Goal: Transaction & Acquisition: Book appointment/travel/reservation

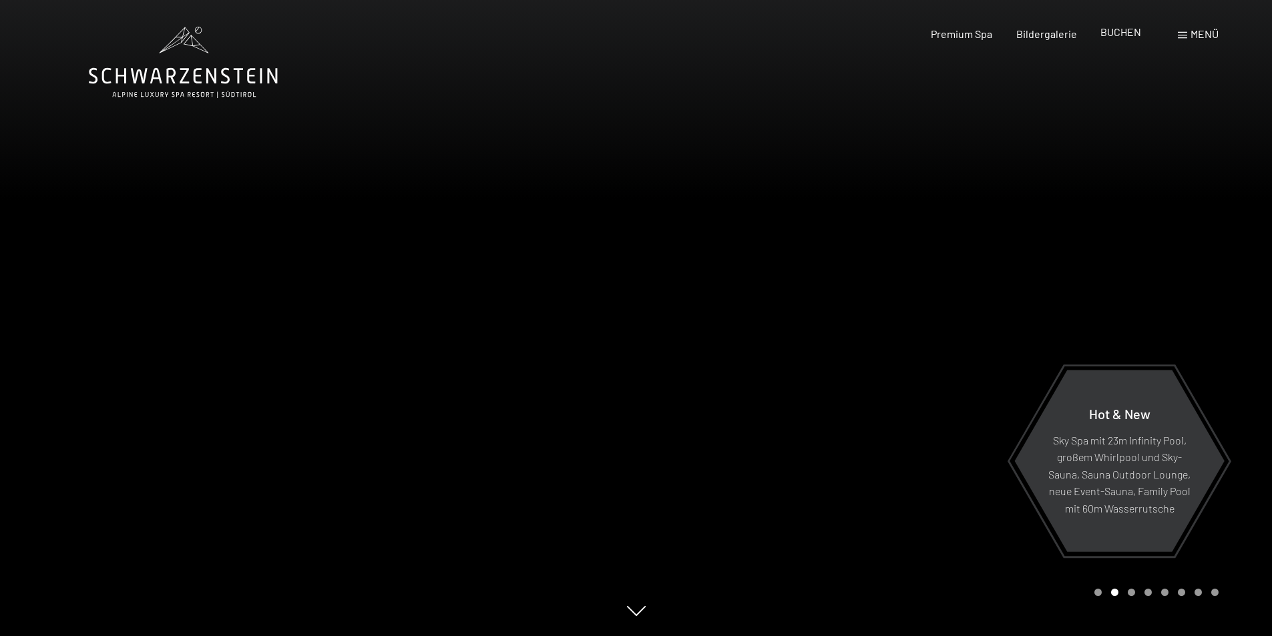
click at [1120, 31] on span "BUCHEN" at bounding box center [1120, 31] width 41 height 13
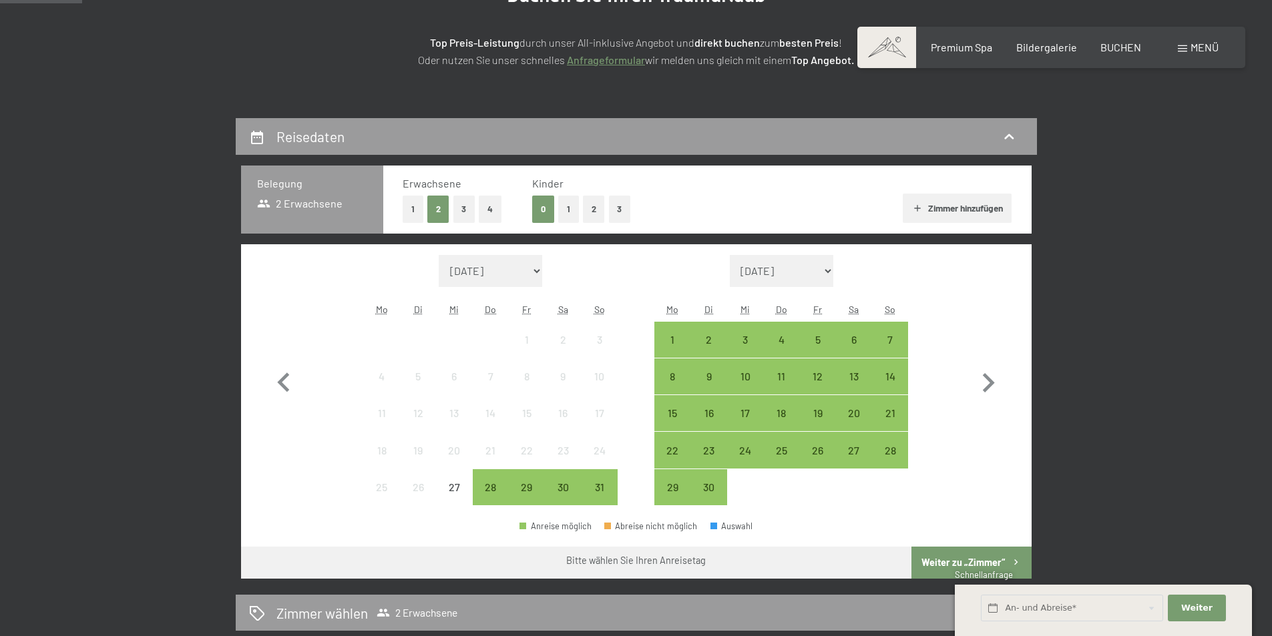
scroll to position [267, 0]
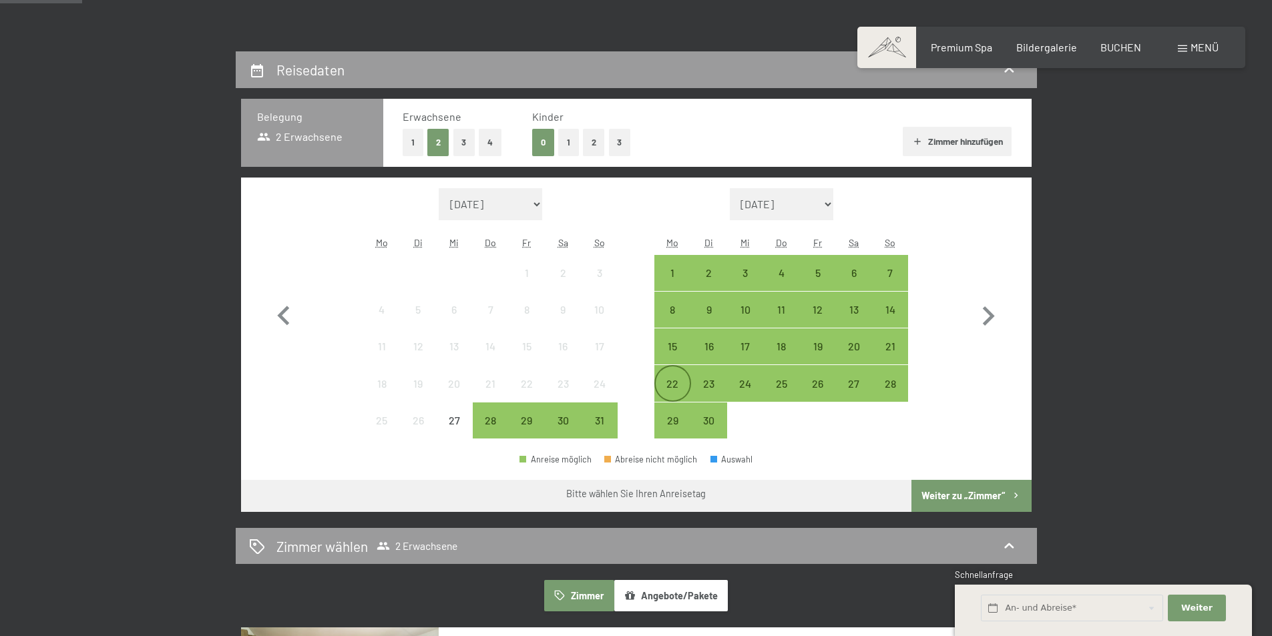
click at [674, 388] on div "22" at bounding box center [671, 394] width 33 height 33
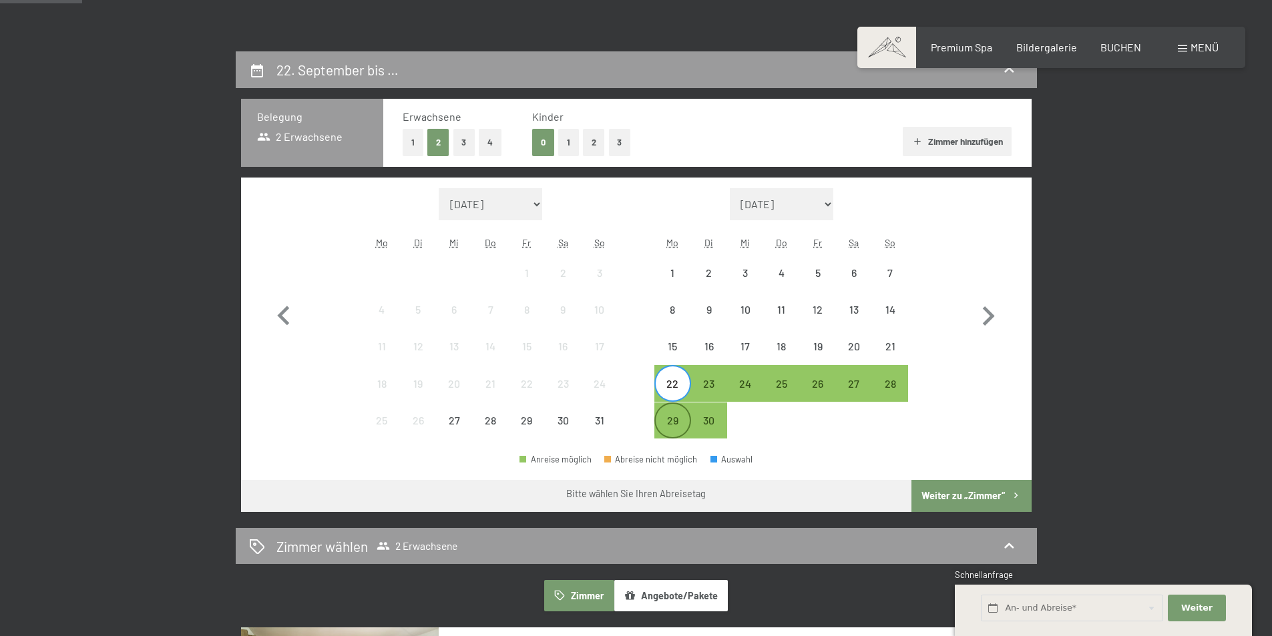
click at [674, 419] on div "29" at bounding box center [671, 431] width 33 height 33
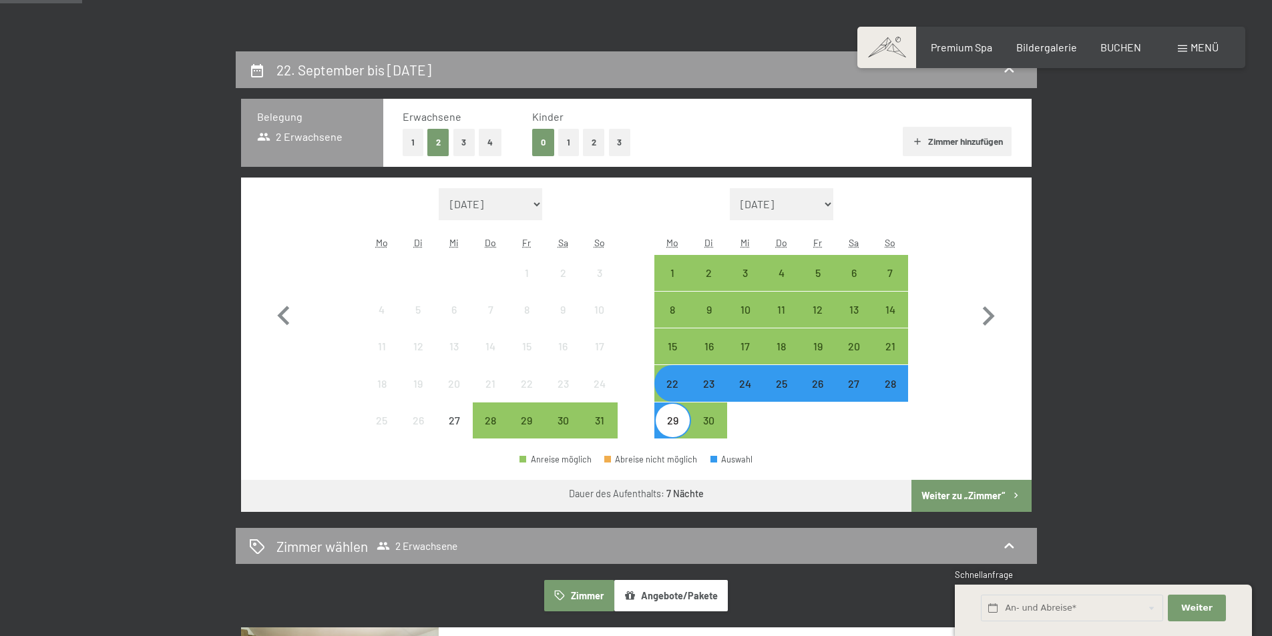
click at [681, 421] on div "29" at bounding box center [671, 431] width 33 height 33
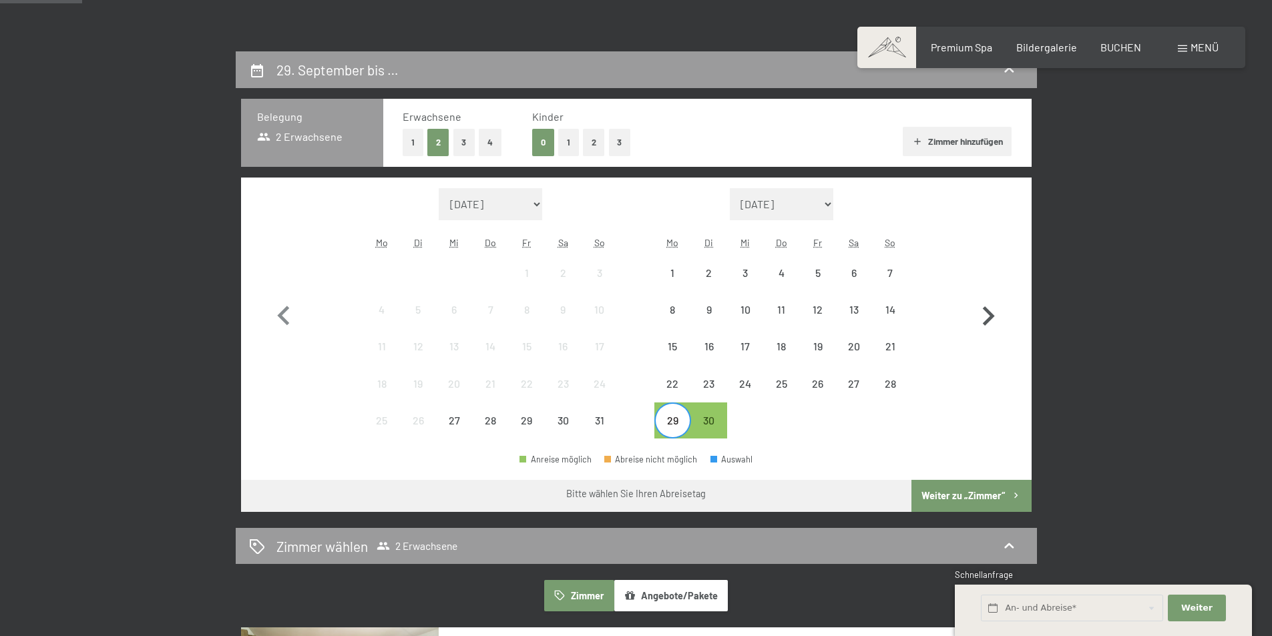
click at [993, 317] on icon "button" at bounding box center [989, 315] width 12 height 19
select select "2025-09-01"
select select "2025-10-01"
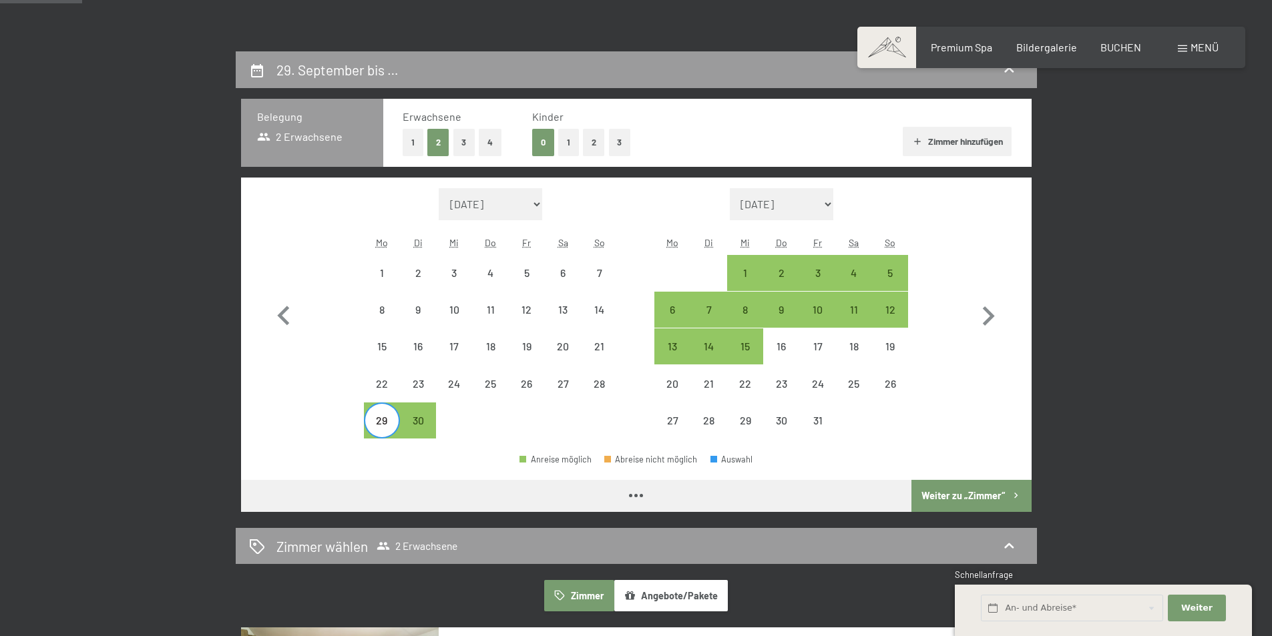
select select "2025-09-01"
select select "2025-10-01"
click at [675, 316] on div "6" at bounding box center [671, 320] width 33 height 33
select select "2025-09-01"
select select "2025-10-01"
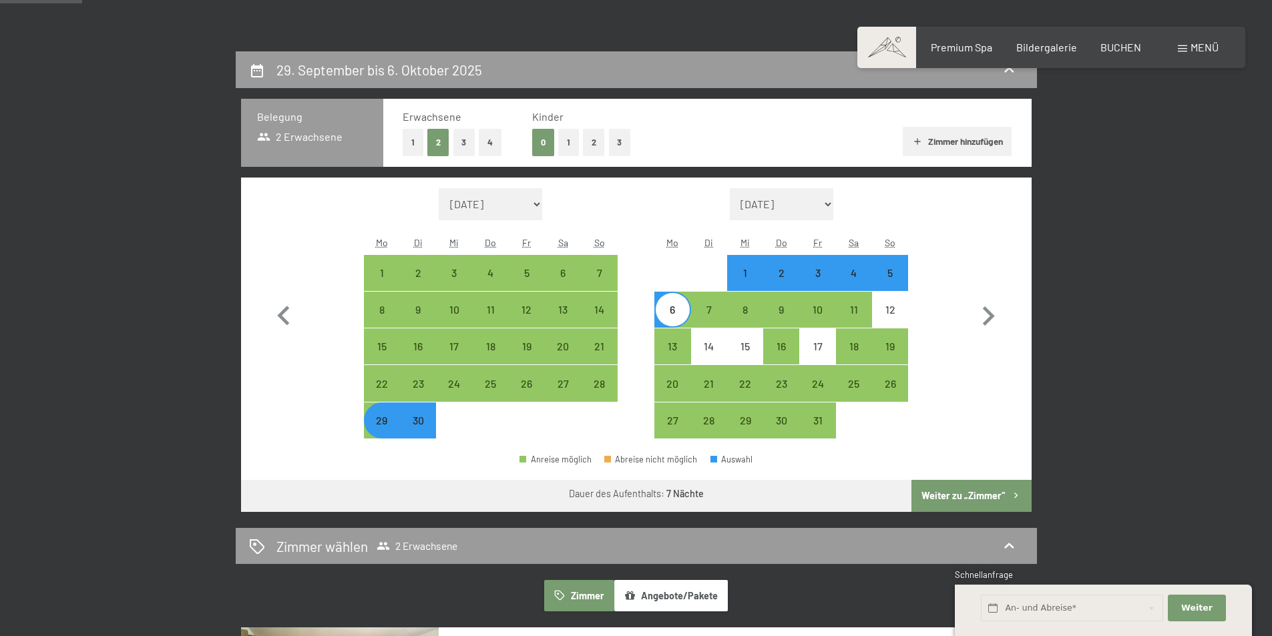
click at [985, 494] on button "Weiter zu „Zimmer“" at bounding box center [970, 496] width 119 height 32
select select "2025-09-01"
select select "2025-10-01"
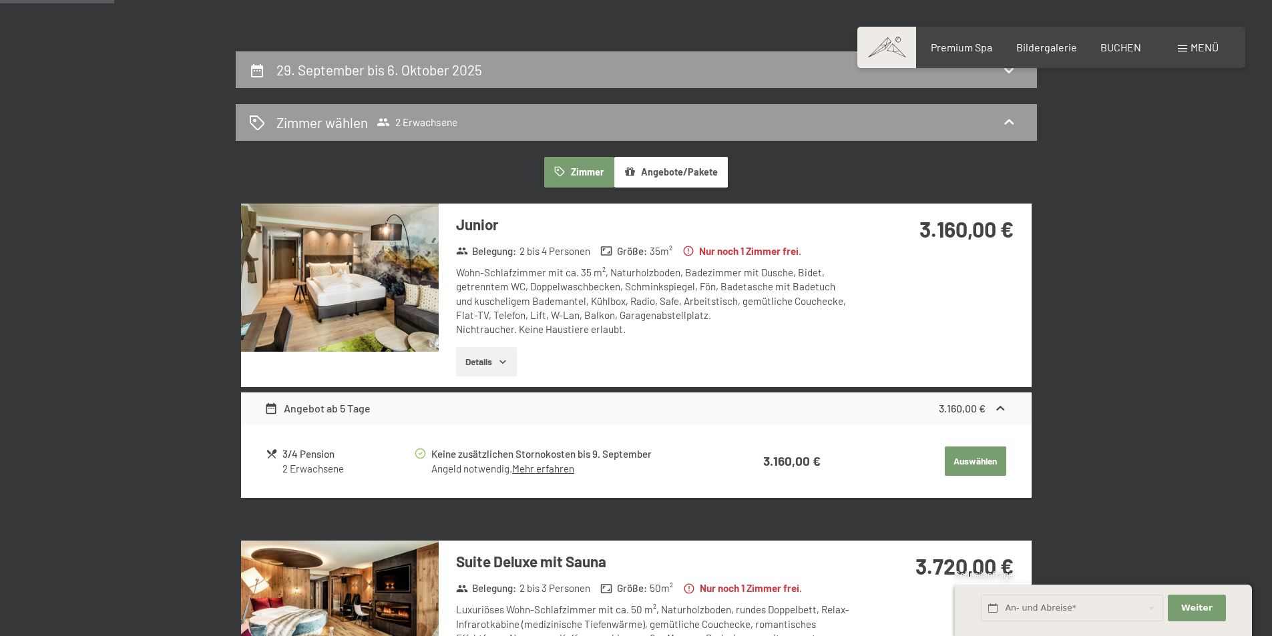
scroll to position [318, 0]
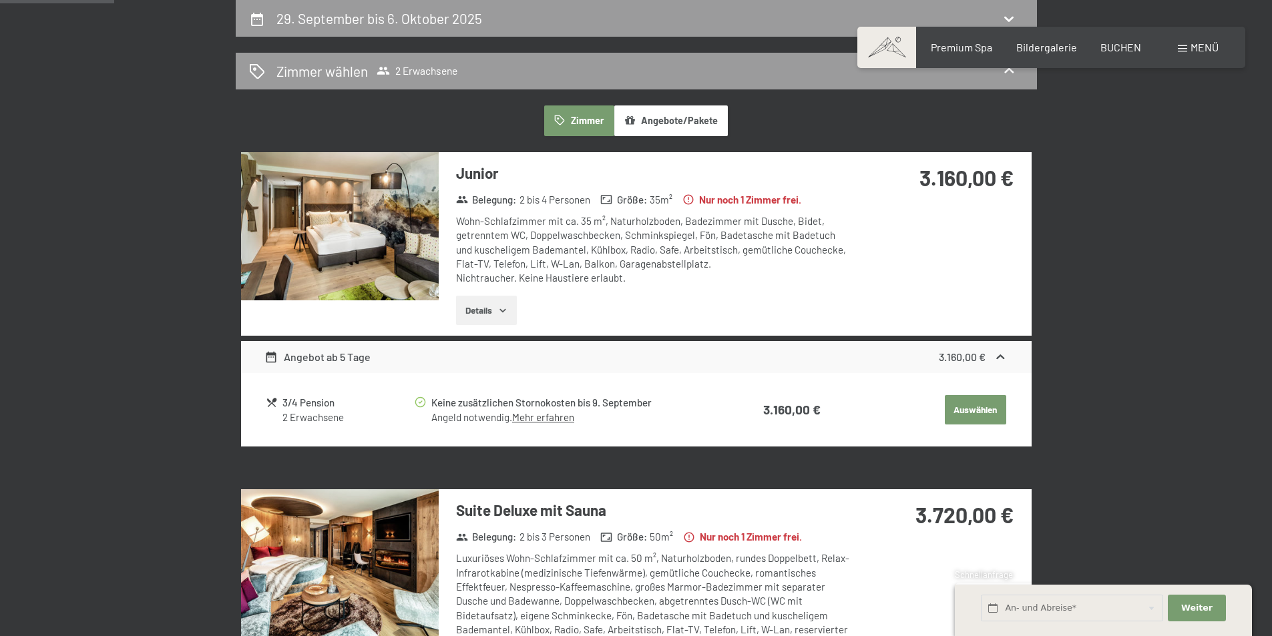
click at [481, 308] on button "Details" at bounding box center [486, 310] width 61 height 29
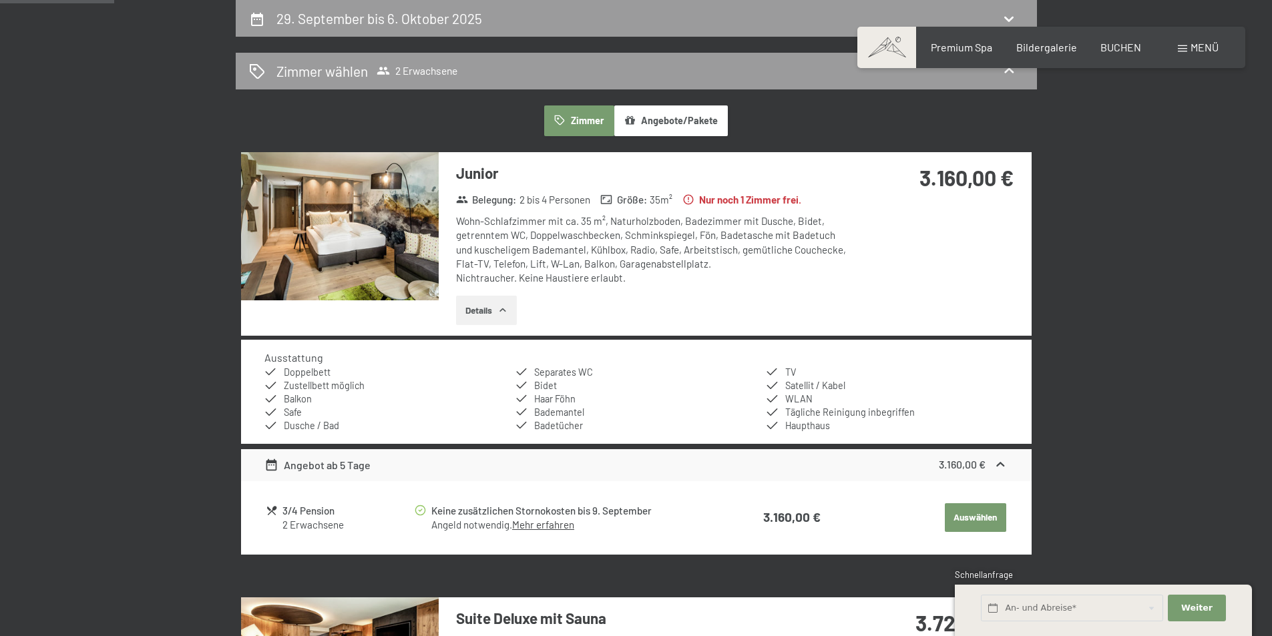
click at [481, 308] on button "Details" at bounding box center [486, 310] width 61 height 29
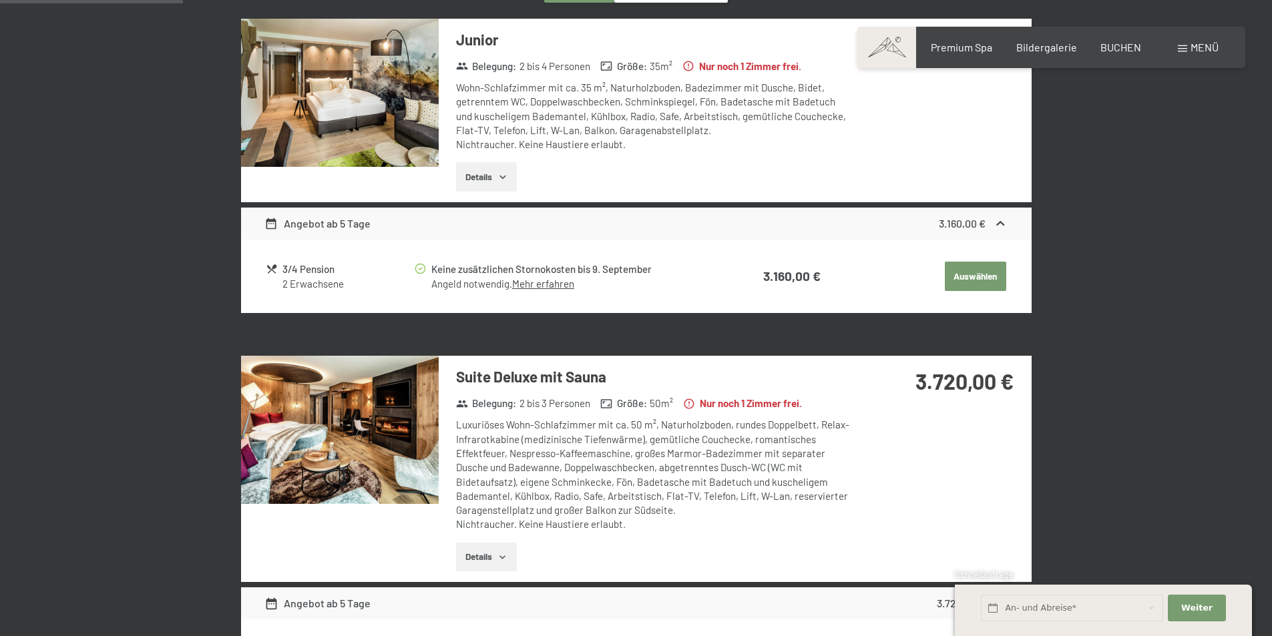
scroll to position [519, 0]
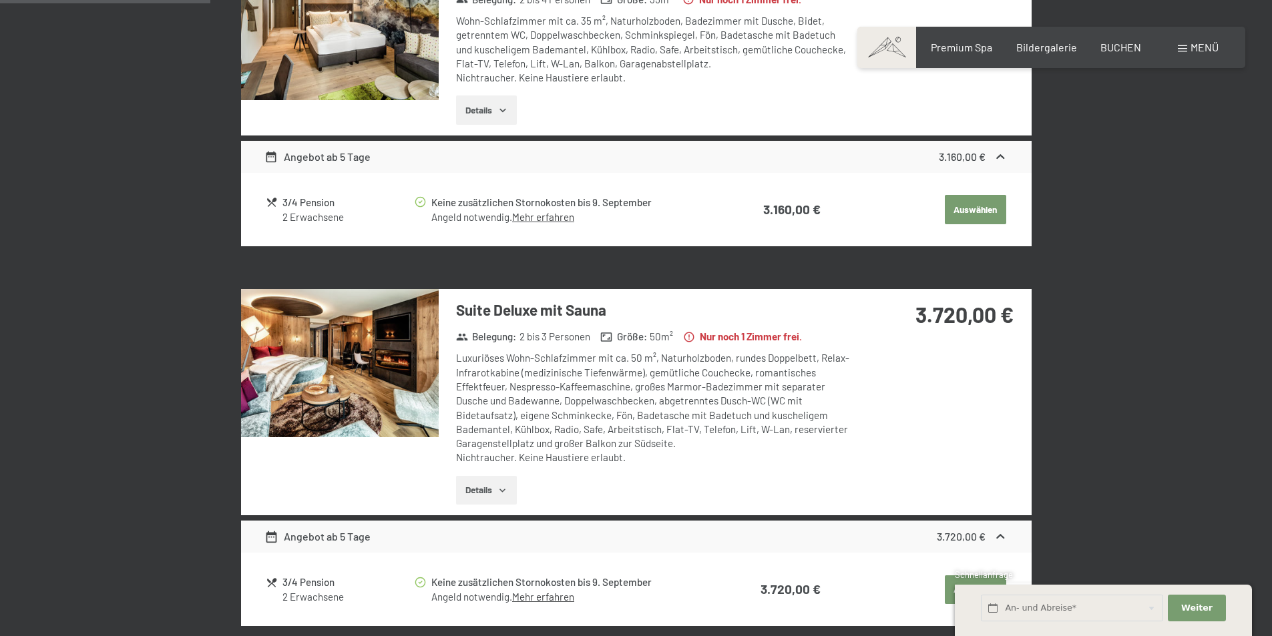
click at [484, 491] on button "Details" at bounding box center [486, 490] width 61 height 29
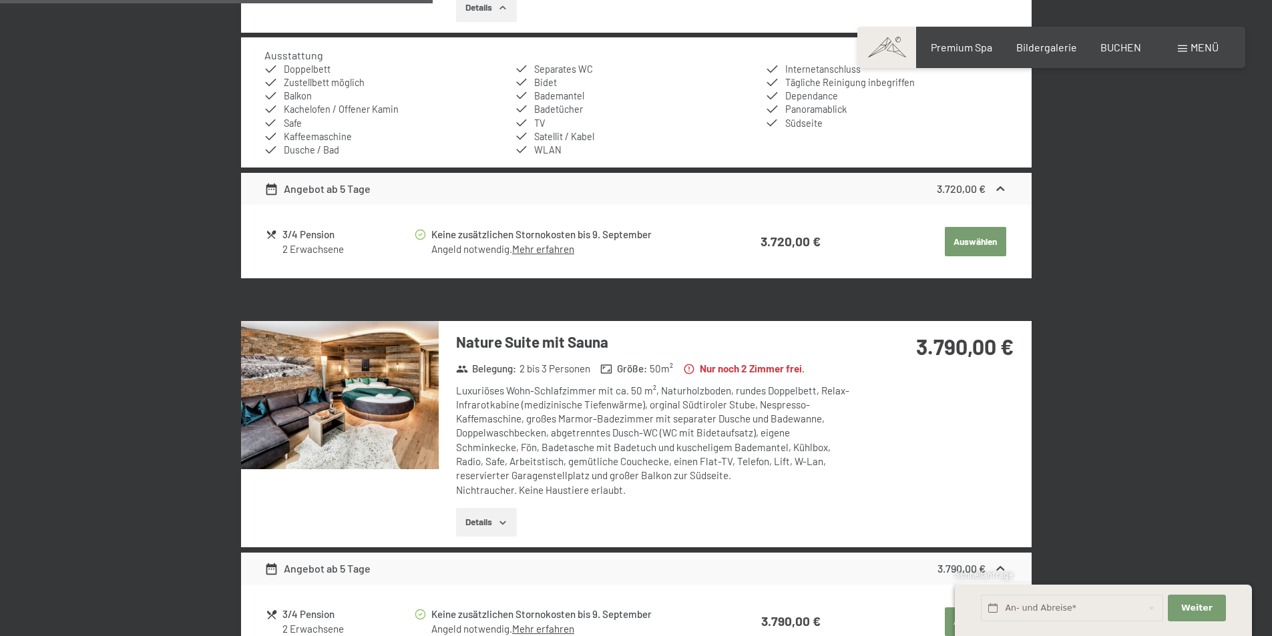
scroll to position [0, 0]
